Goal: Browse casually

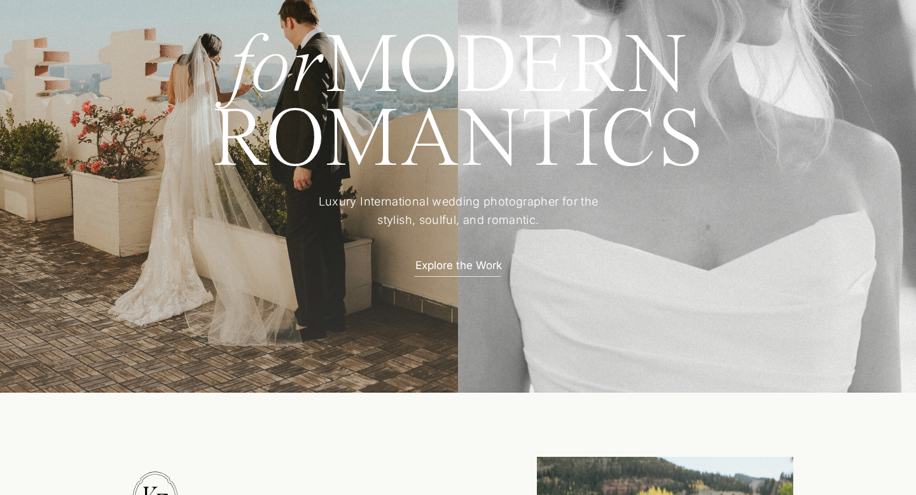
scroll to position [157, 0]
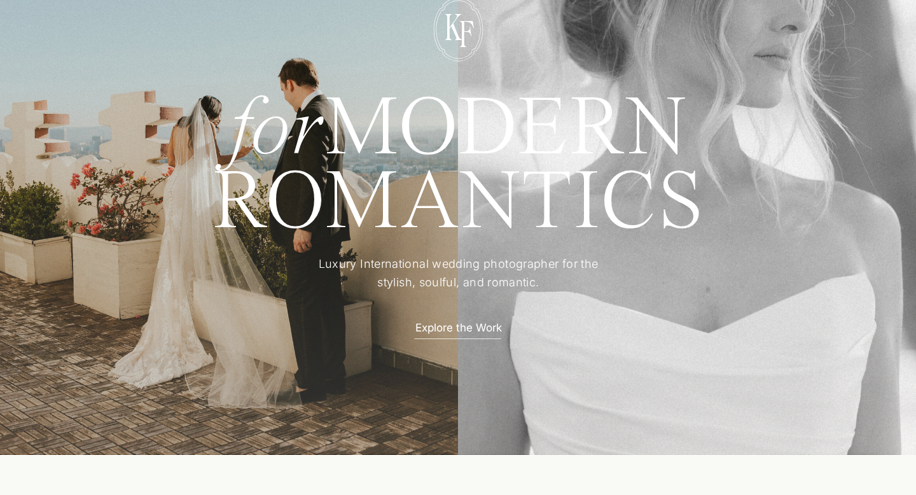
click at [447, 334] on p "Explore the Work" at bounding box center [458, 326] width 111 height 13
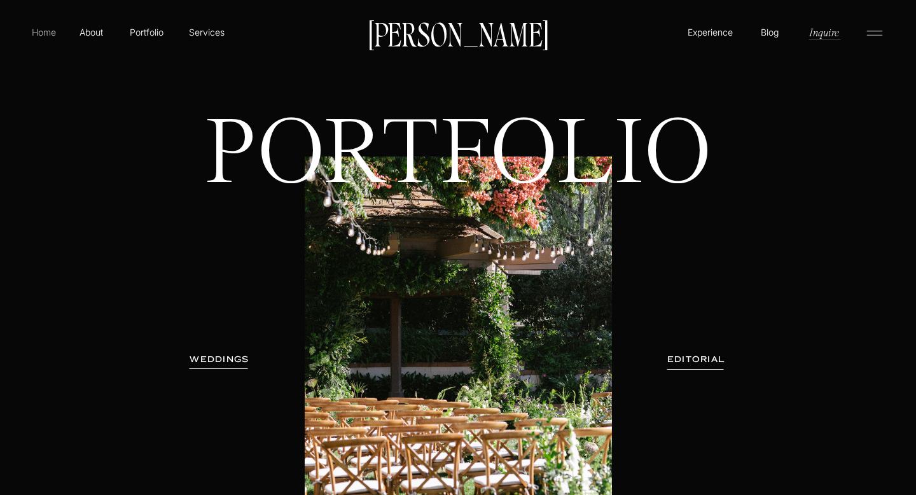
click at [44, 34] on p "Home" at bounding box center [43, 31] width 29 height 13
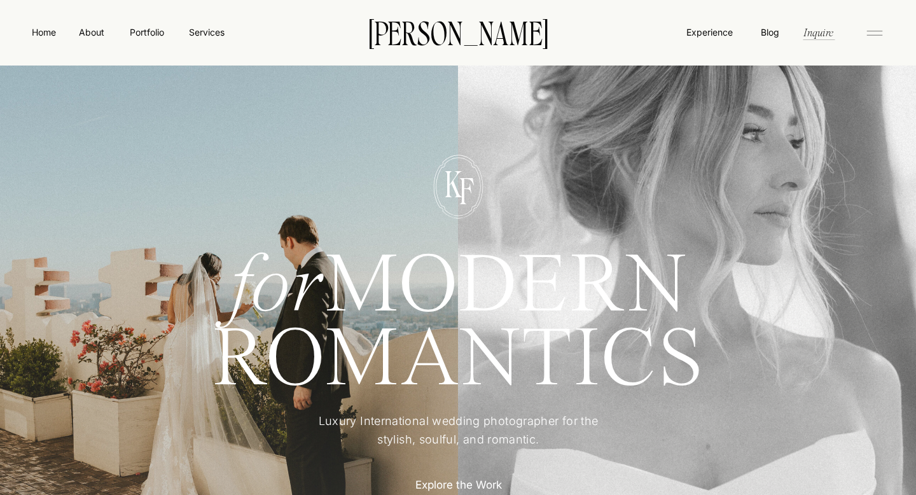
click at [869, 32] on icon at bounding box center [874, 33] width 25 height 20
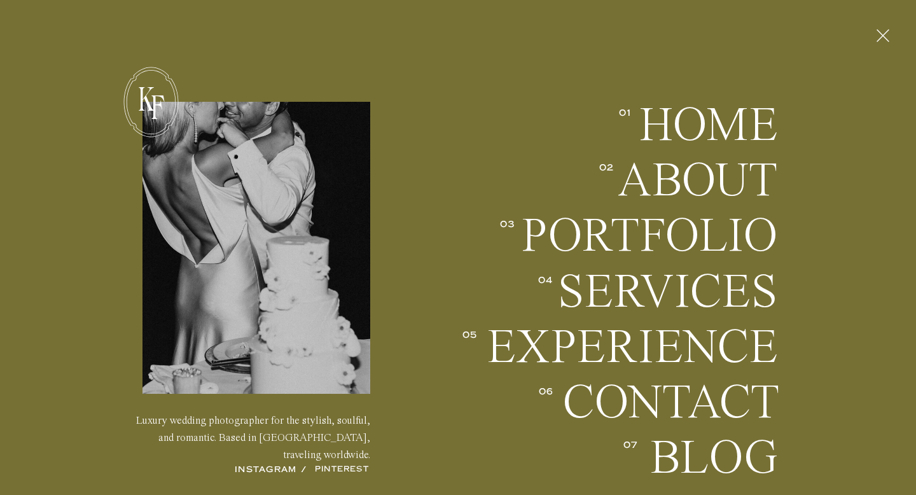
scroll to position [206, 0]
click at [884, 27] on icon at bounding box center [884, 35] width 22 height 33
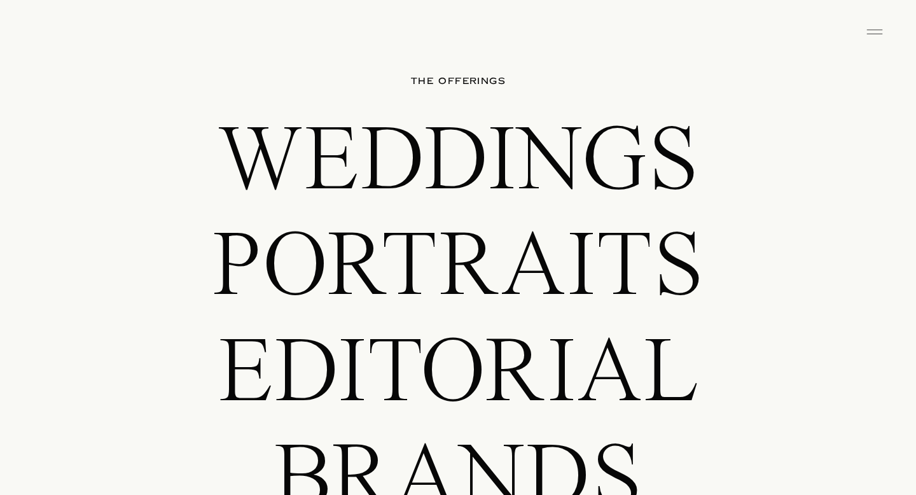
scroll to position [1331, 0]
